Goal: Transaction & Acquisition: Register for event/course

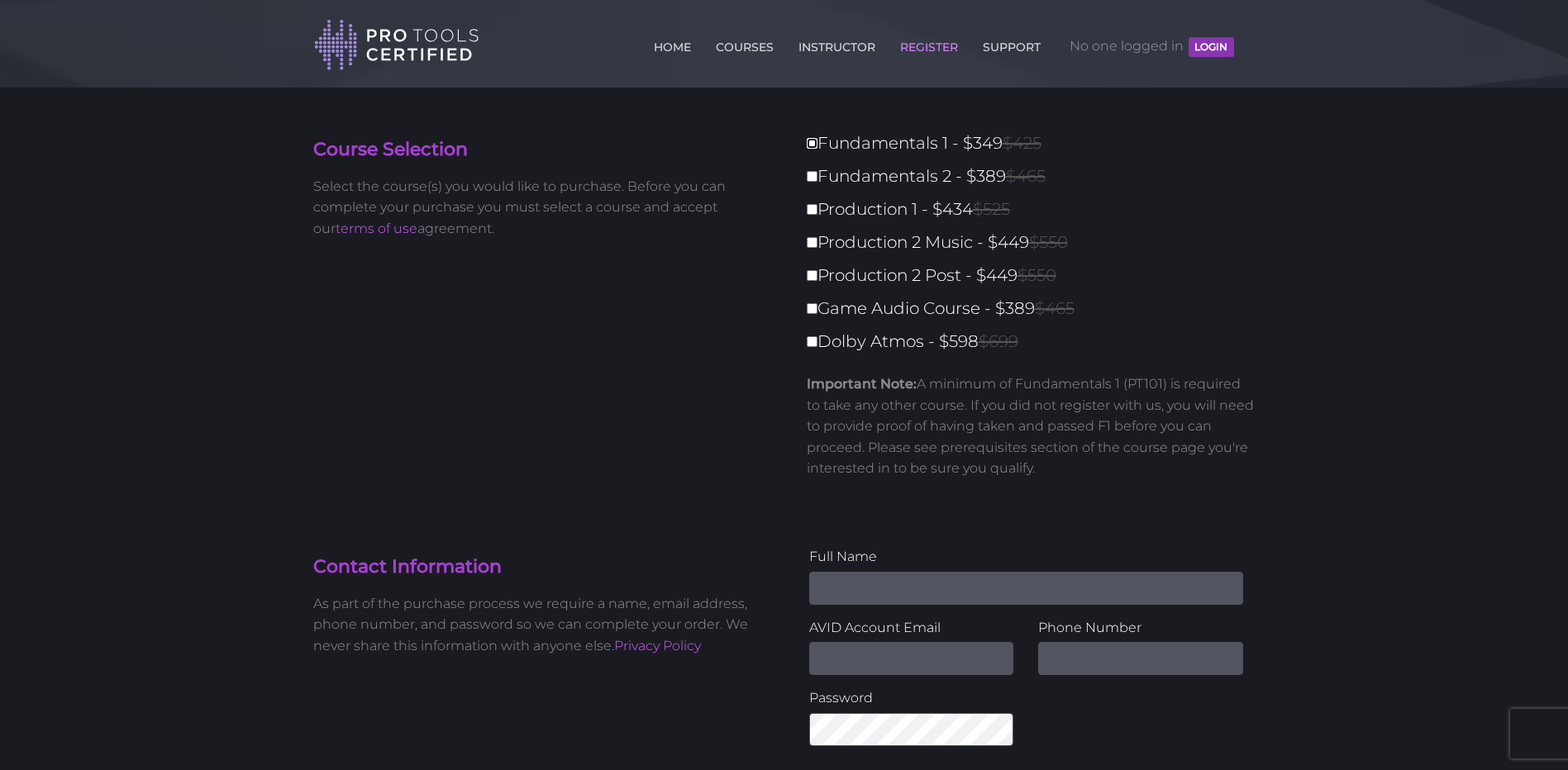
click at [808, 146] on input "Fundamentals 1 - $349 $425" at bounding box center [812, 143] width 11 height 11
checkbox input "true"
type input "349"
click at [813, 180] on input "Fundamentals 2 - $389 $465" at bounding box center [812, 176] width 11 height 11
checkbox input "true"
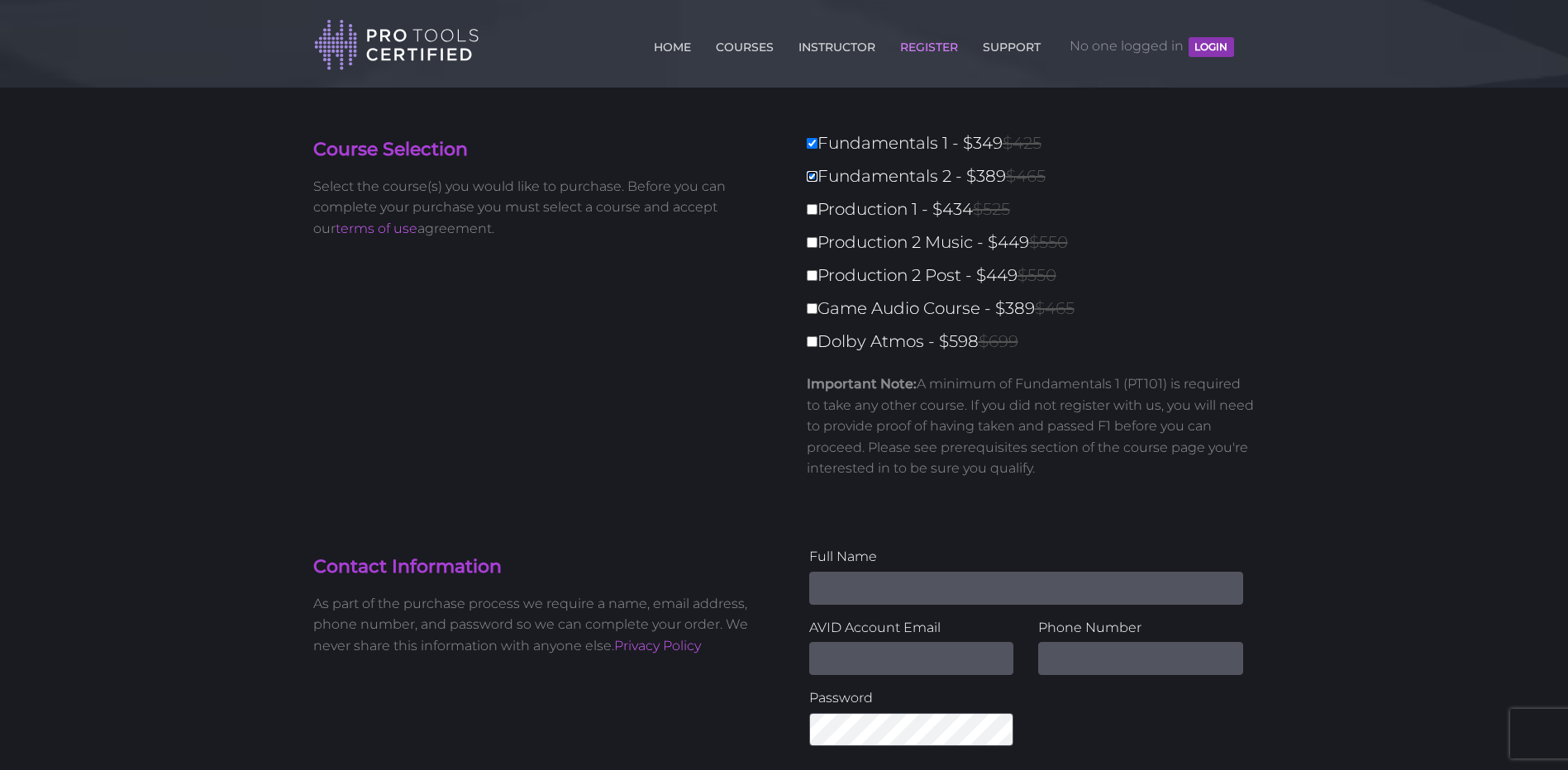
type input "738"
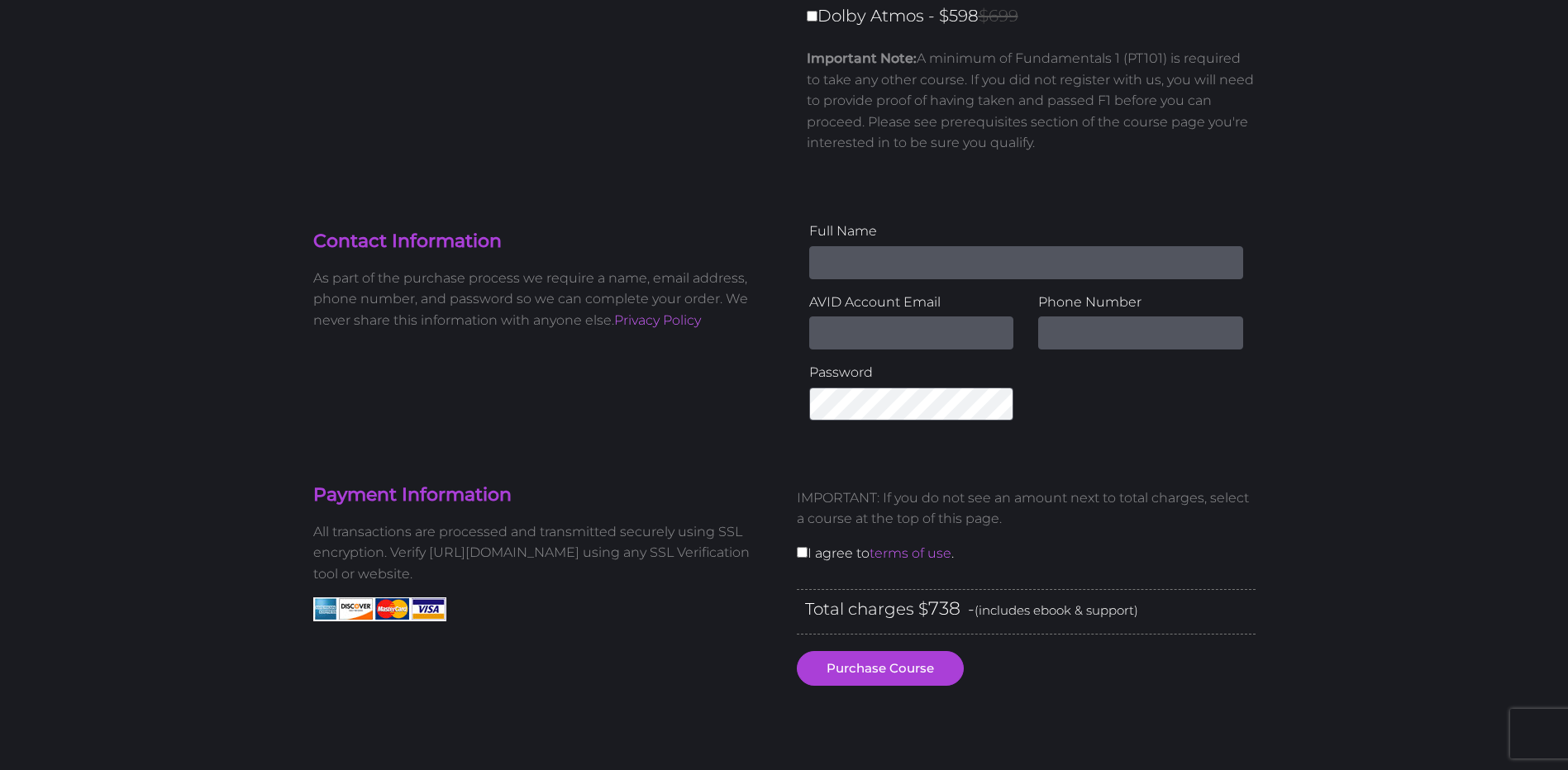
scroll to position [331, 0]
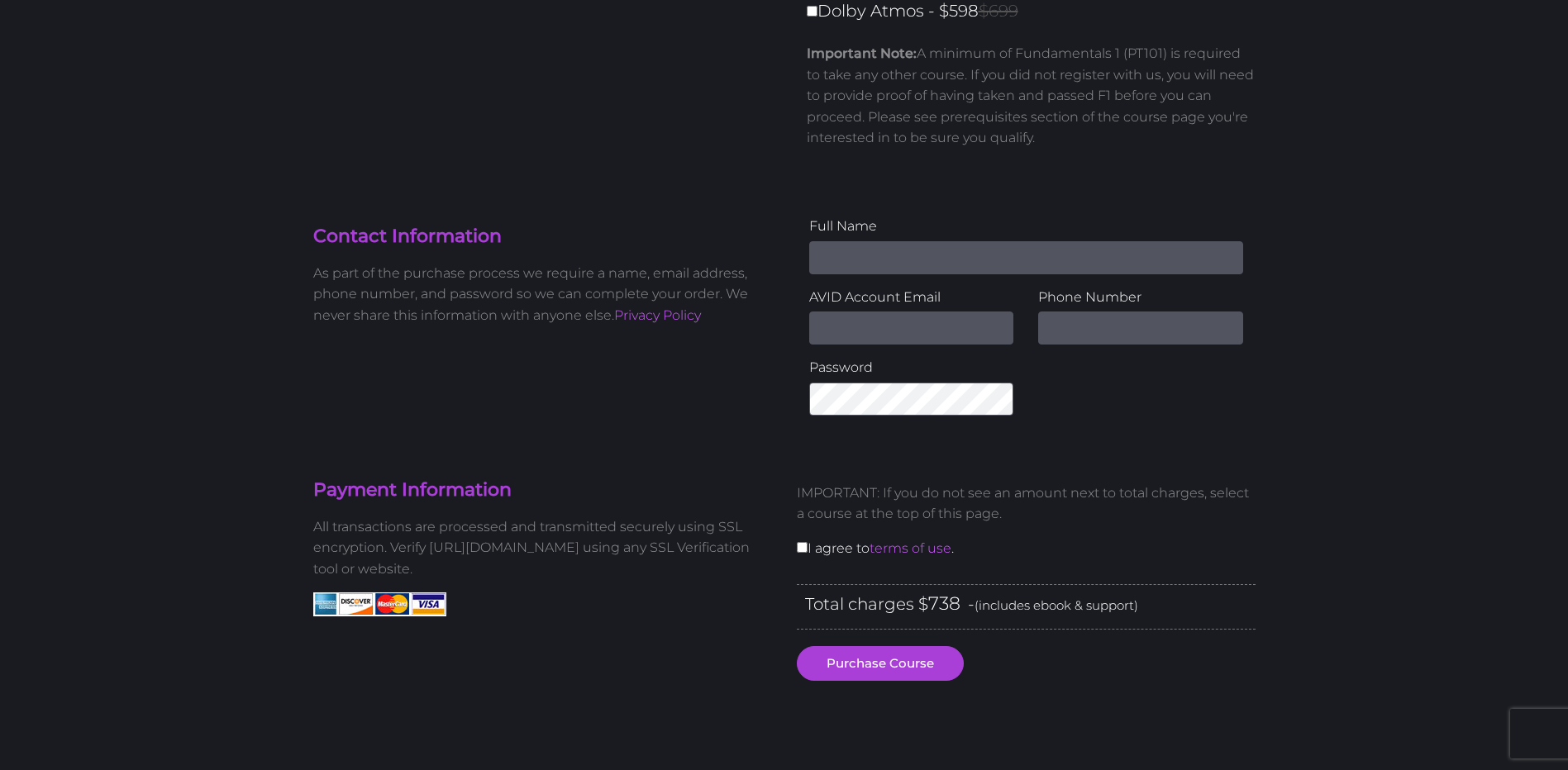
click at [881, 242] on input "Name" at bounding box center [1026, 258] width 434 height 33
type input "Brian McPherson"
type input "brianmcphe@gmail.com"
type input "2052949816"
drag, startPoint x: 993, startPoint y: 326, endPoint x: 758, endPoint y: 321, distance: 235.1
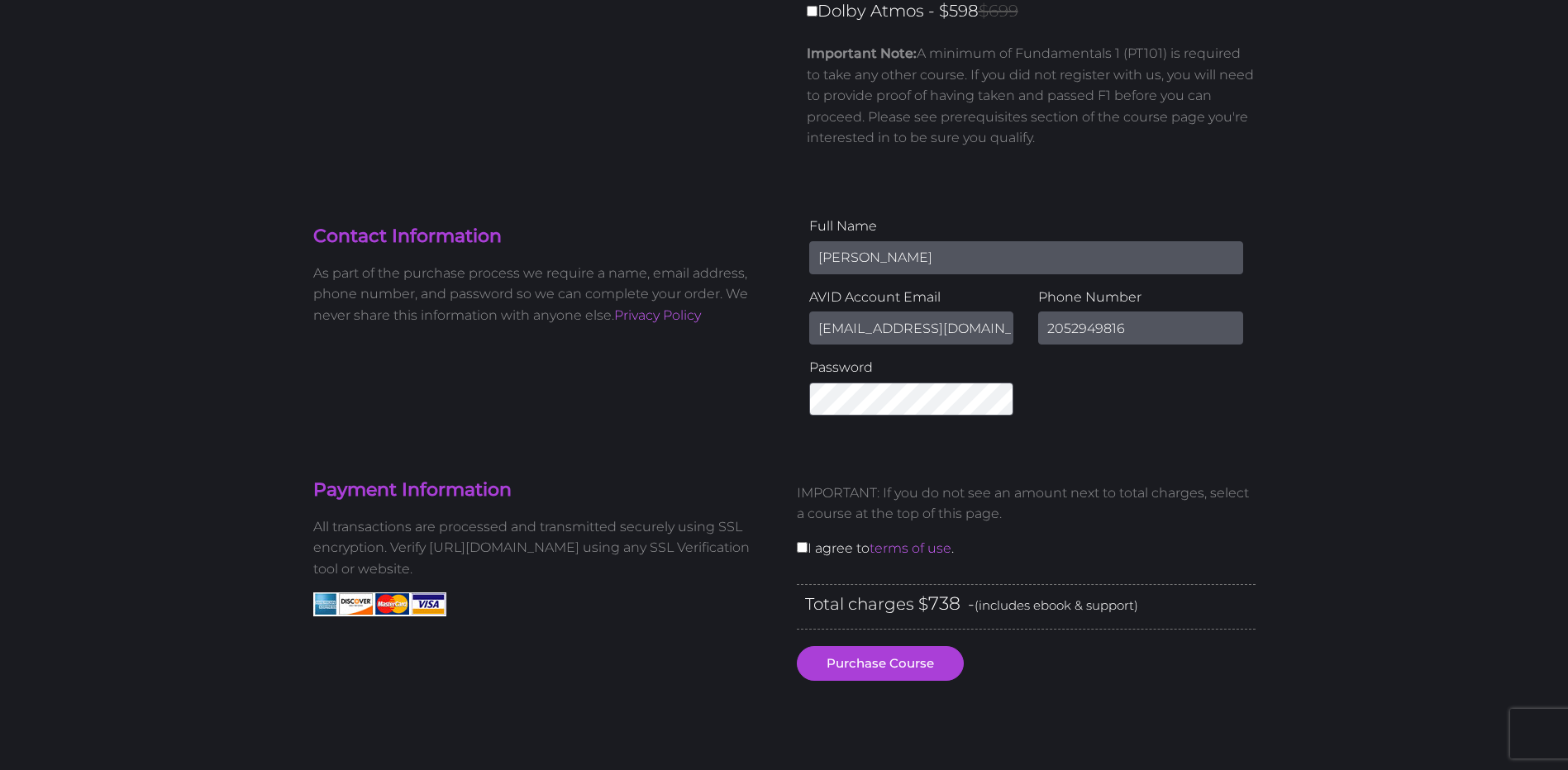
click at [758, 321] on div "Contact Information As part of the purchase process we require a name, email ad…" at bounding box center [784, 322] width 967 height 213
type input "[EMAIL_ADDRESS][DOMAIN_NAME]"
click at [804, 549] on input "checkbox" at bounding box center [802, 547] width 11 height 11
checkbox input "true"
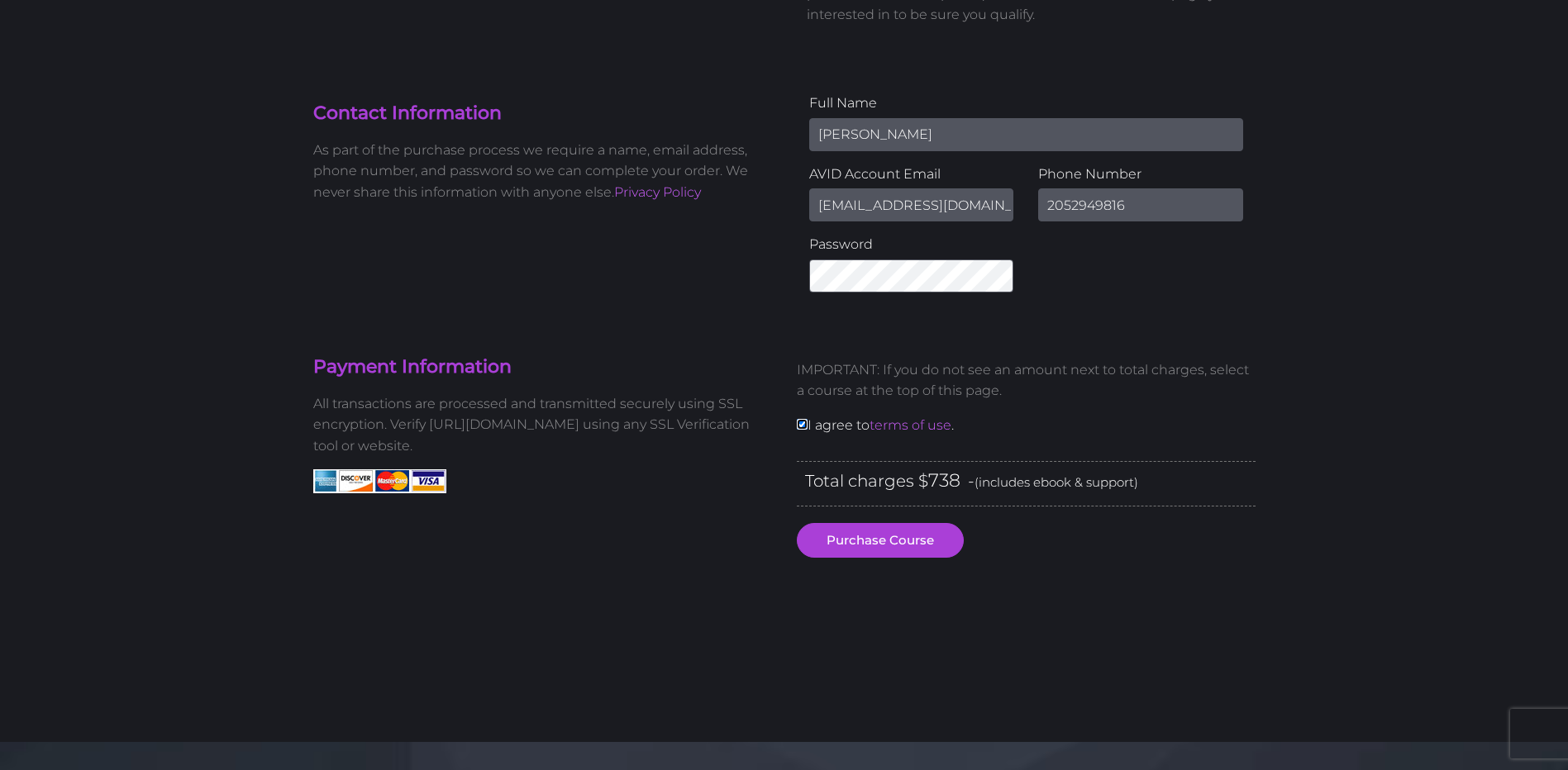
scroll to position [469, 0]
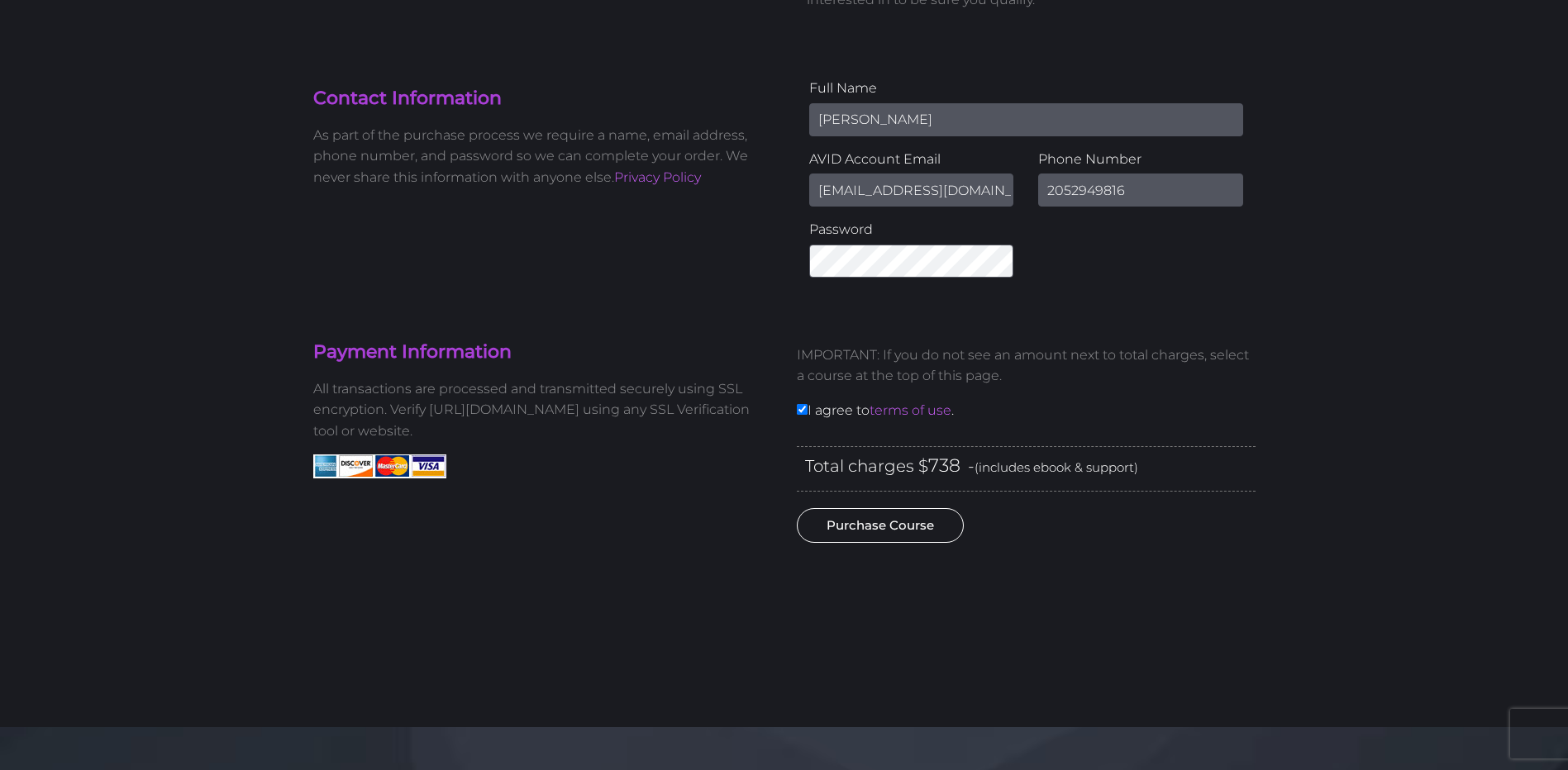
click at [856, 525] on button "Purchase Course" at bounding box center [881, 525] width 167 height 34
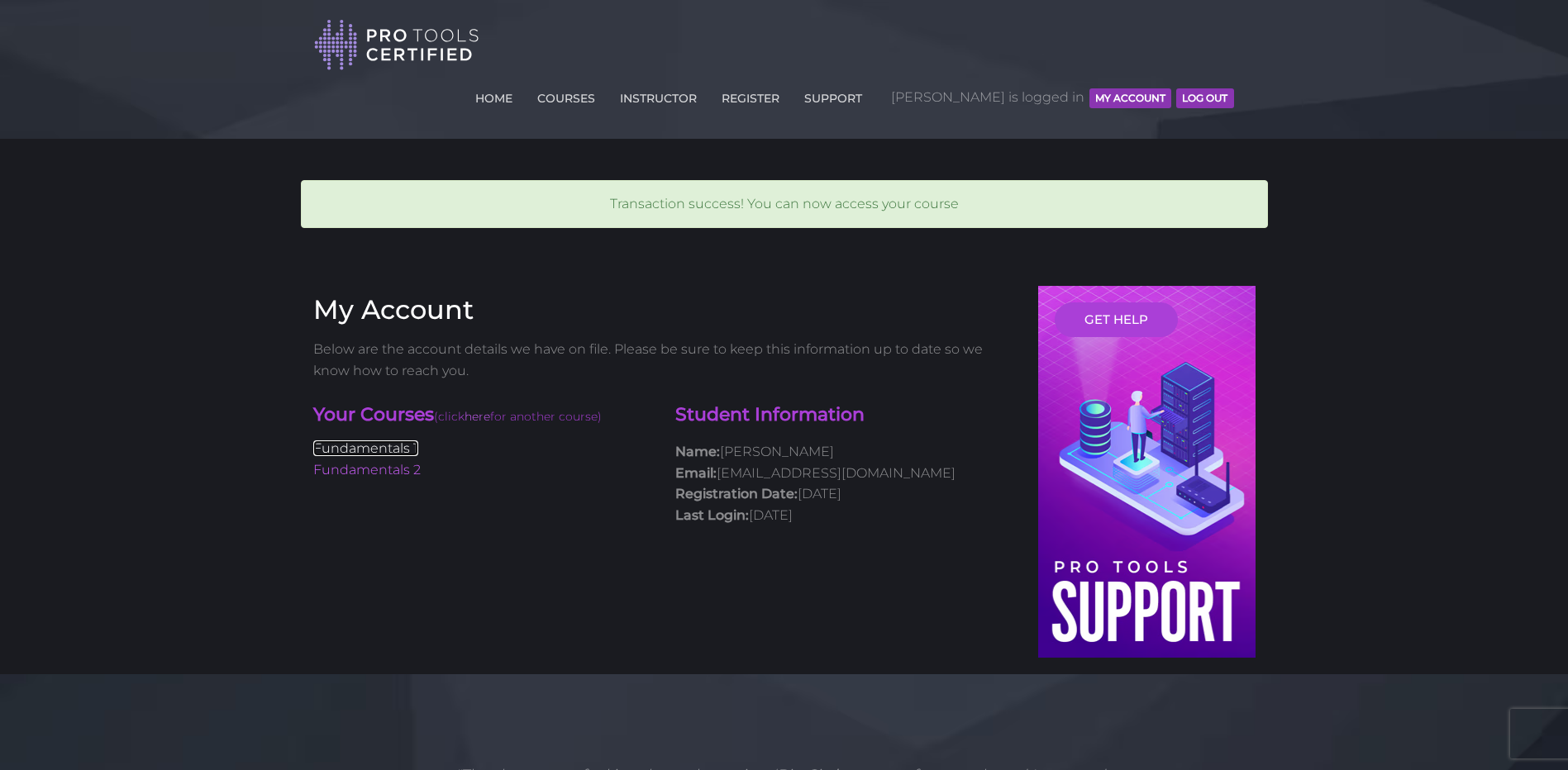
click at [378, 440] on link "Fundamentals 1" at bounding box center [365, 448] width 105 height 16
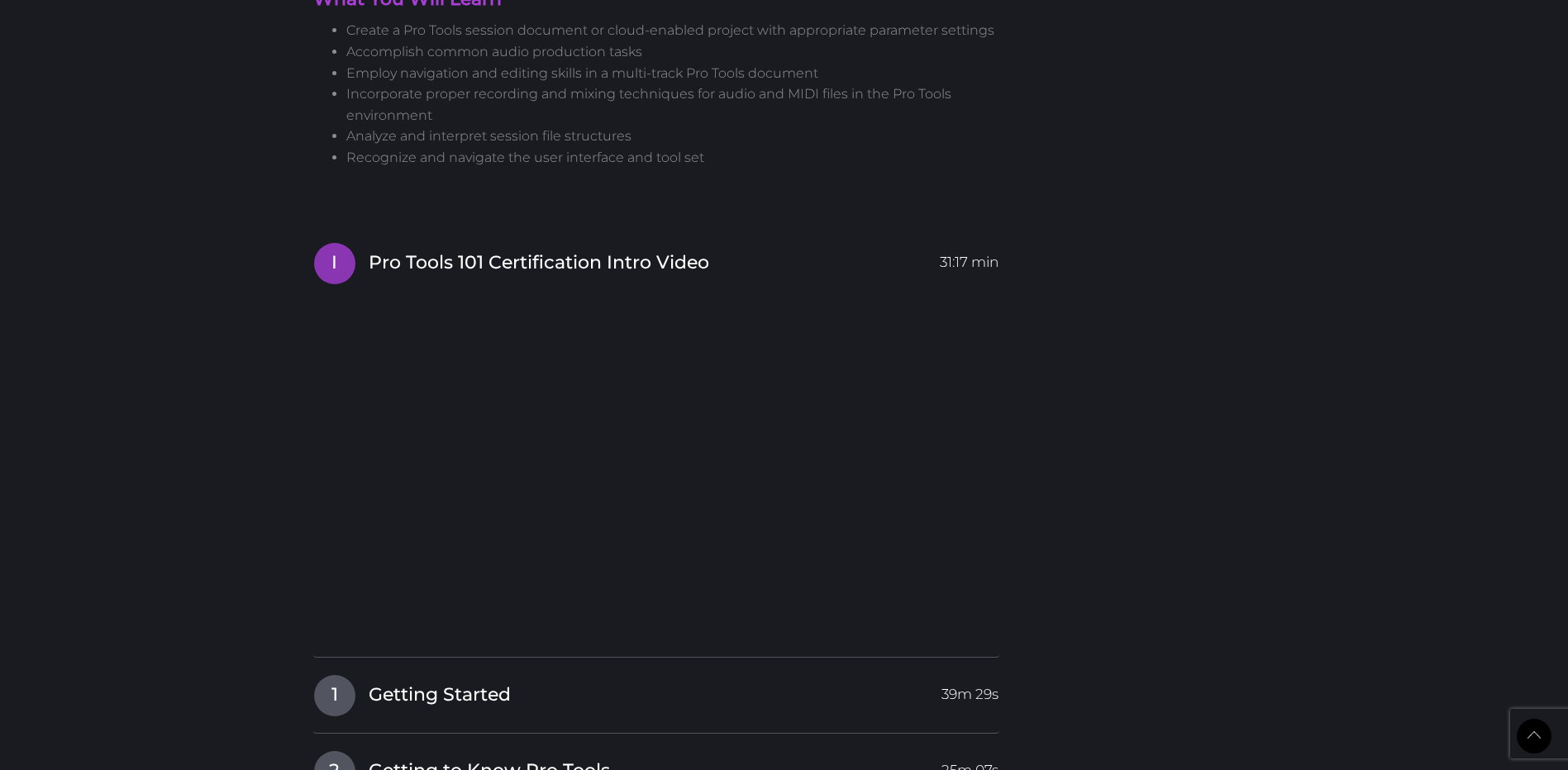
scroll to position [1845, 0]
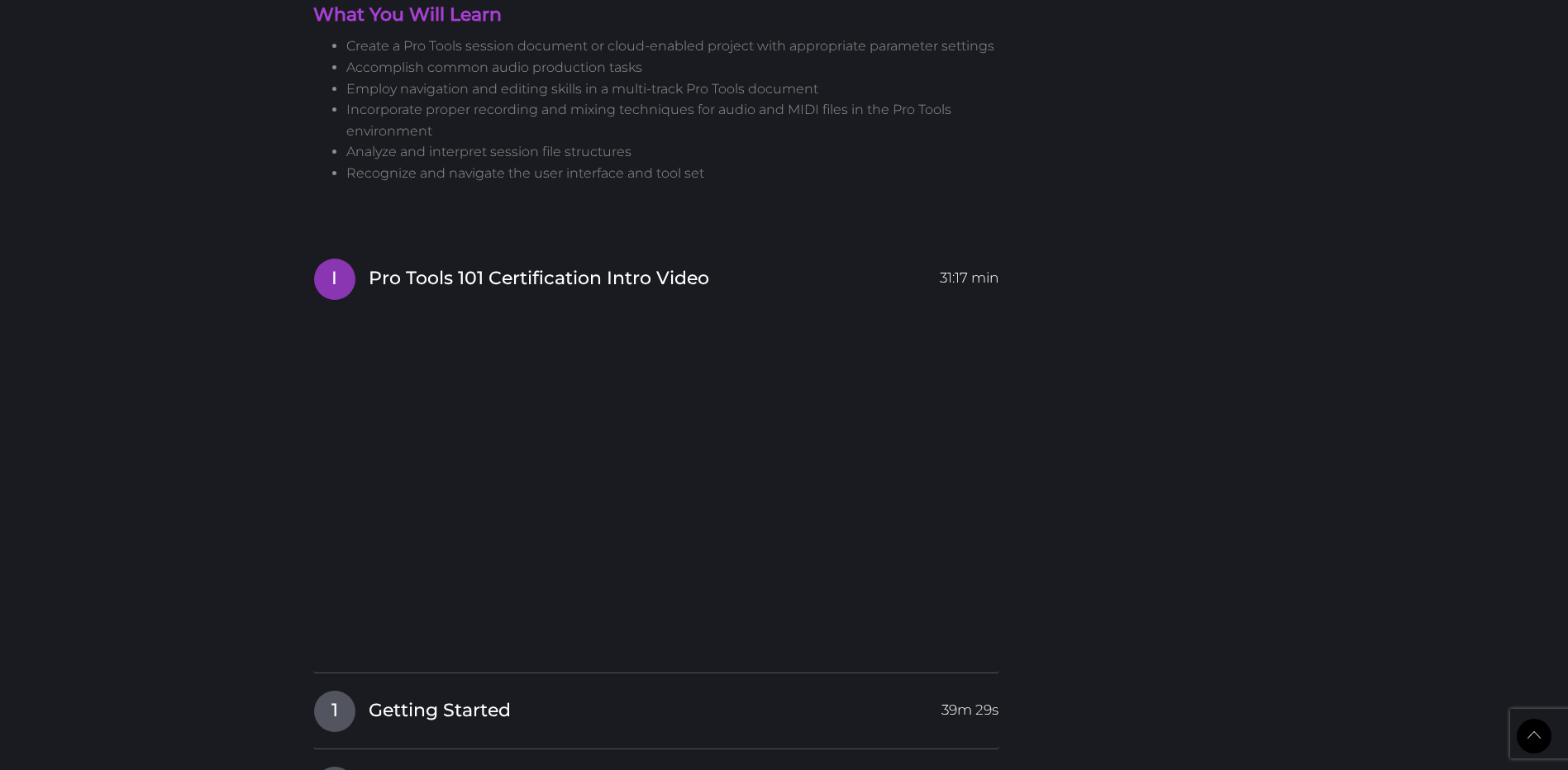
drag, startPoint x: 576, startPoint y: 603, endPoint x: 172, endPoint y: 516, distance: 413.3
click at [172, 516] on body "Back to Top Toggle navigation HOME COURSES INSTRUCTOR REGISTER SUPPORT [PERSON_…" at bounding box center [784, 246] width 1568 height 4184
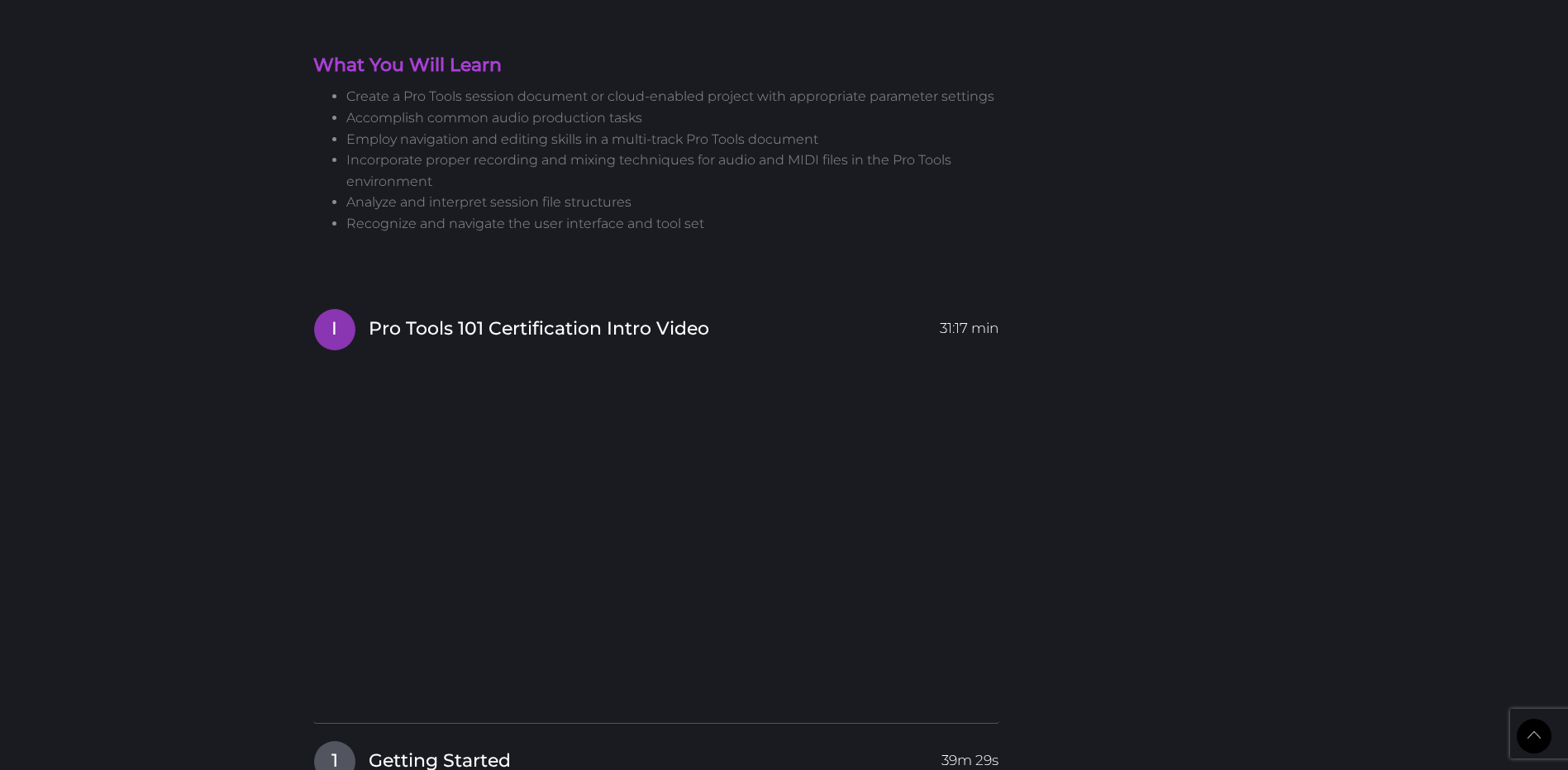
scroll to position [1763, 0]
